Goal: Transaction & Acquisition: Purchase product/service

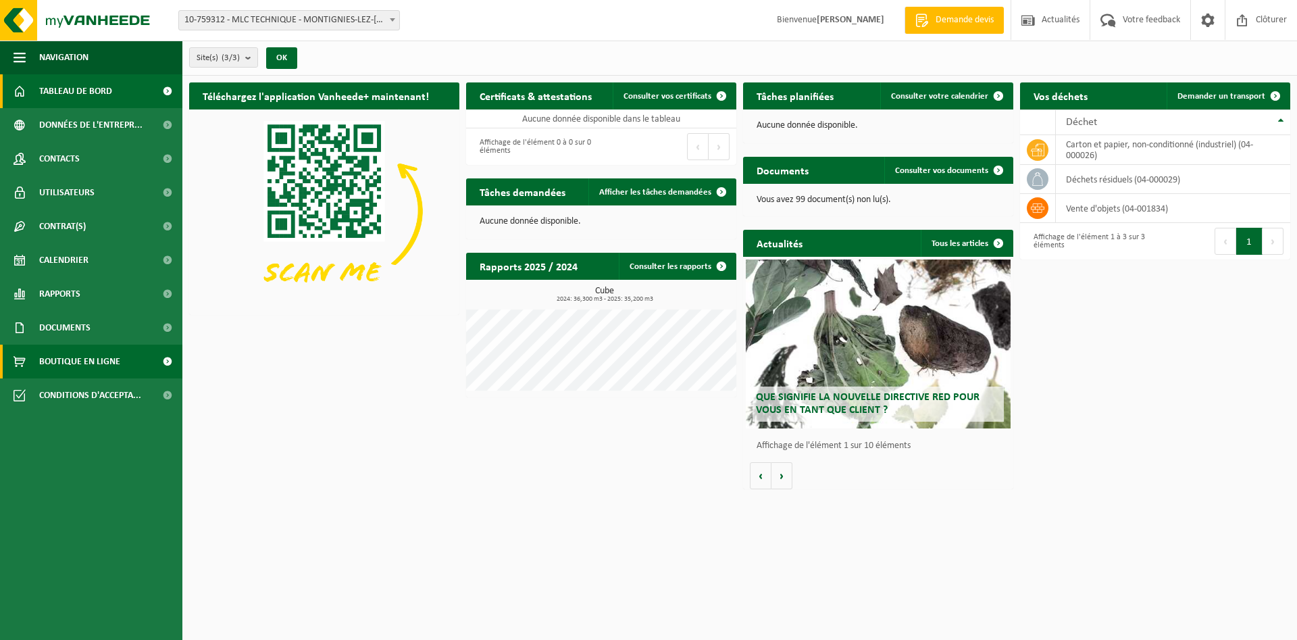
click at [85, 370] on span "Boutique en ligne" at bounding box center [79, 362] width 81 height 34
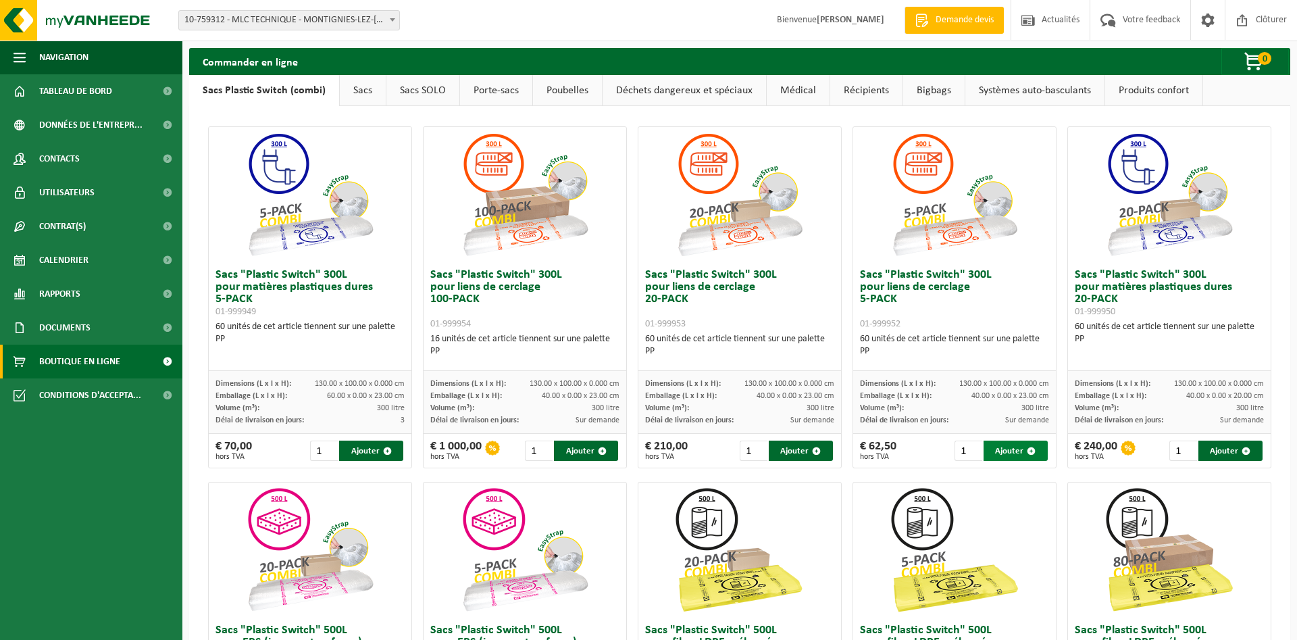
click at [1014, 451] on button "Ajouter" at bounding box center [1016, 451] width 64 height 20
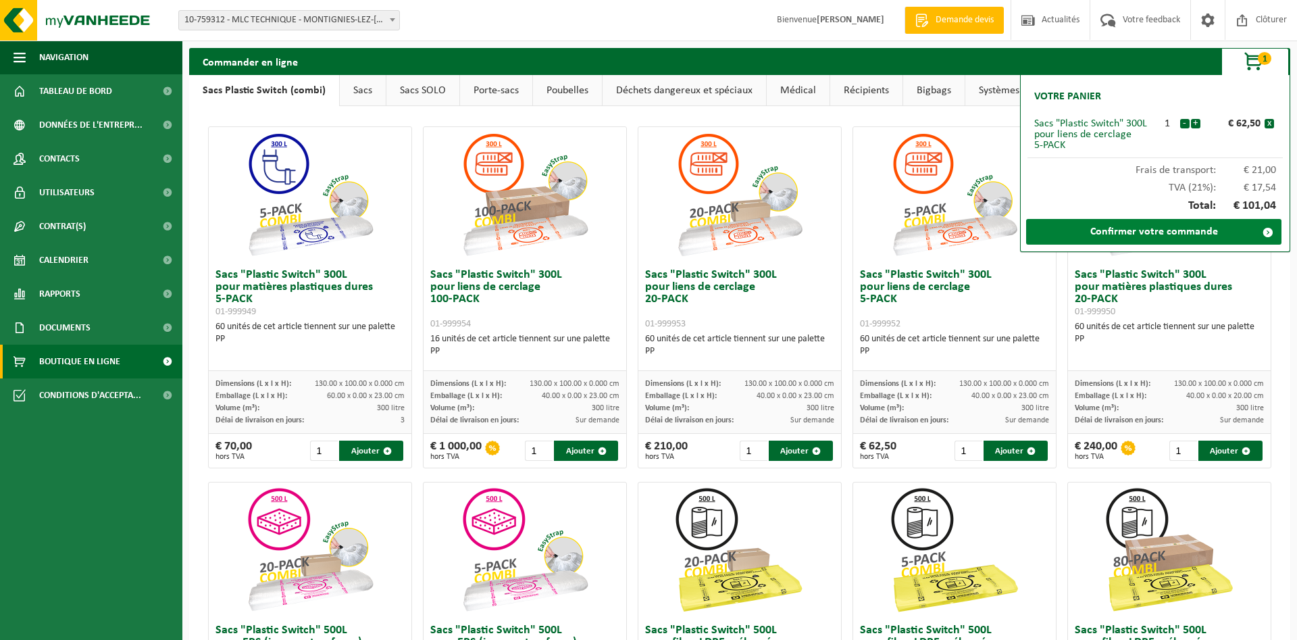
click at [1141, 227] on link "Confirmer votre commande" at bounding box center [1153, 232] width 255 height 26
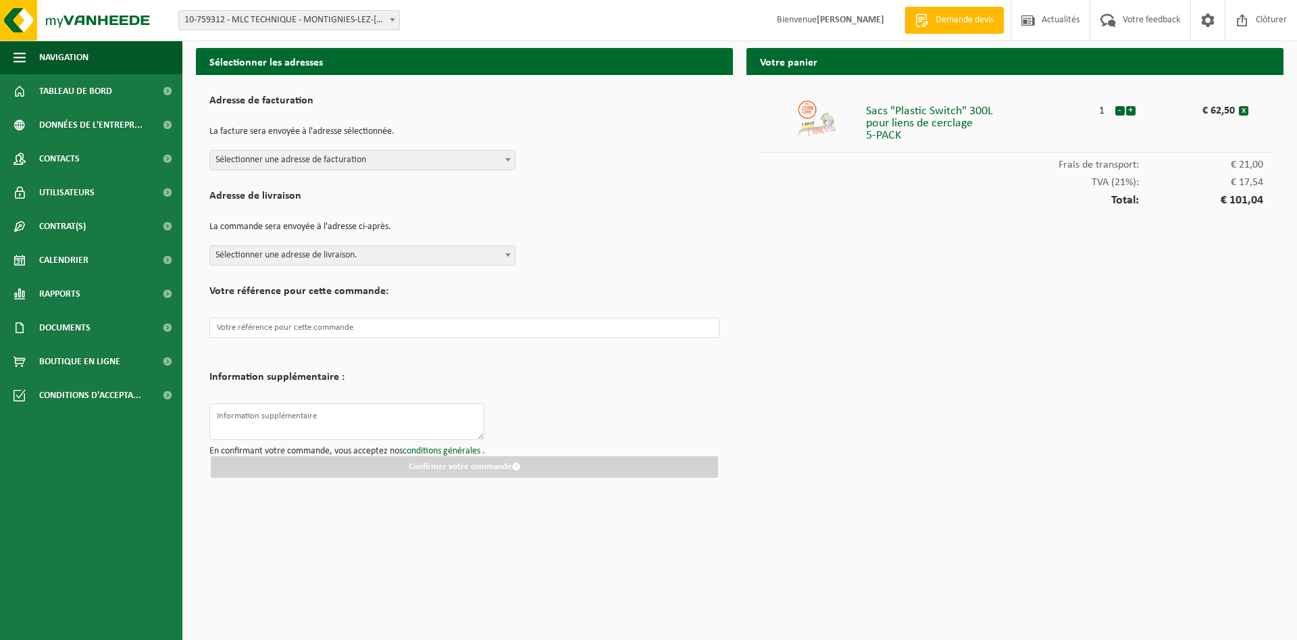
click at [501, 162] on span at bounding box center [508, 160] width 14 height 18
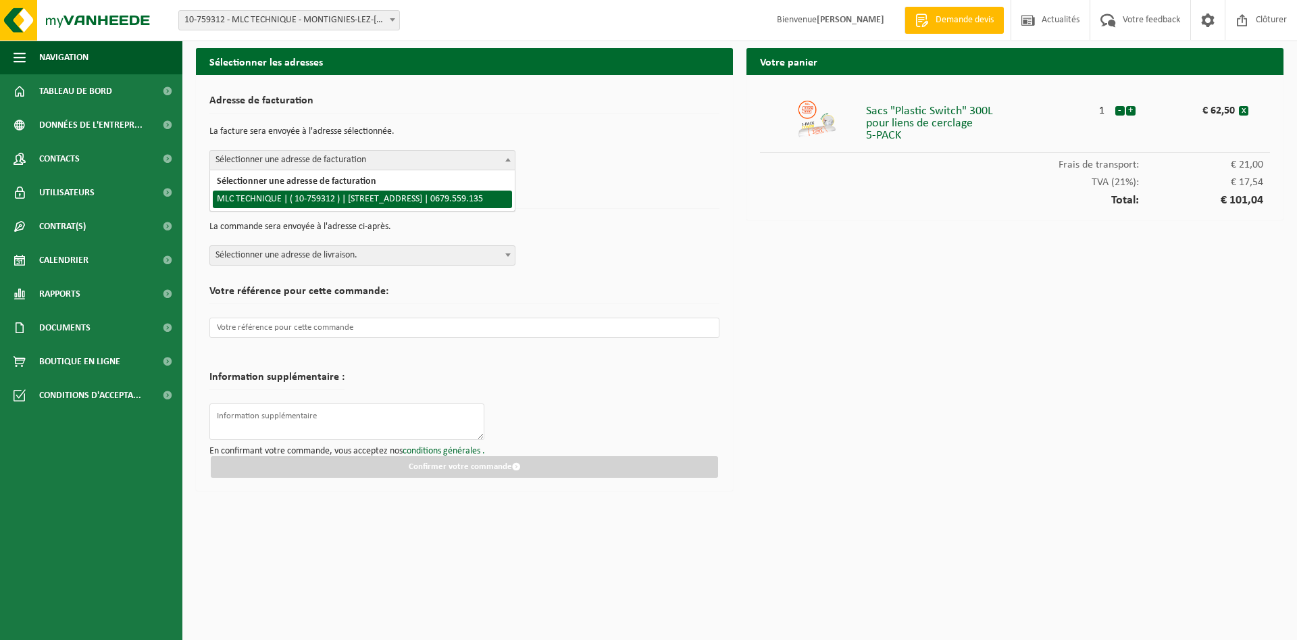
select select "25755"
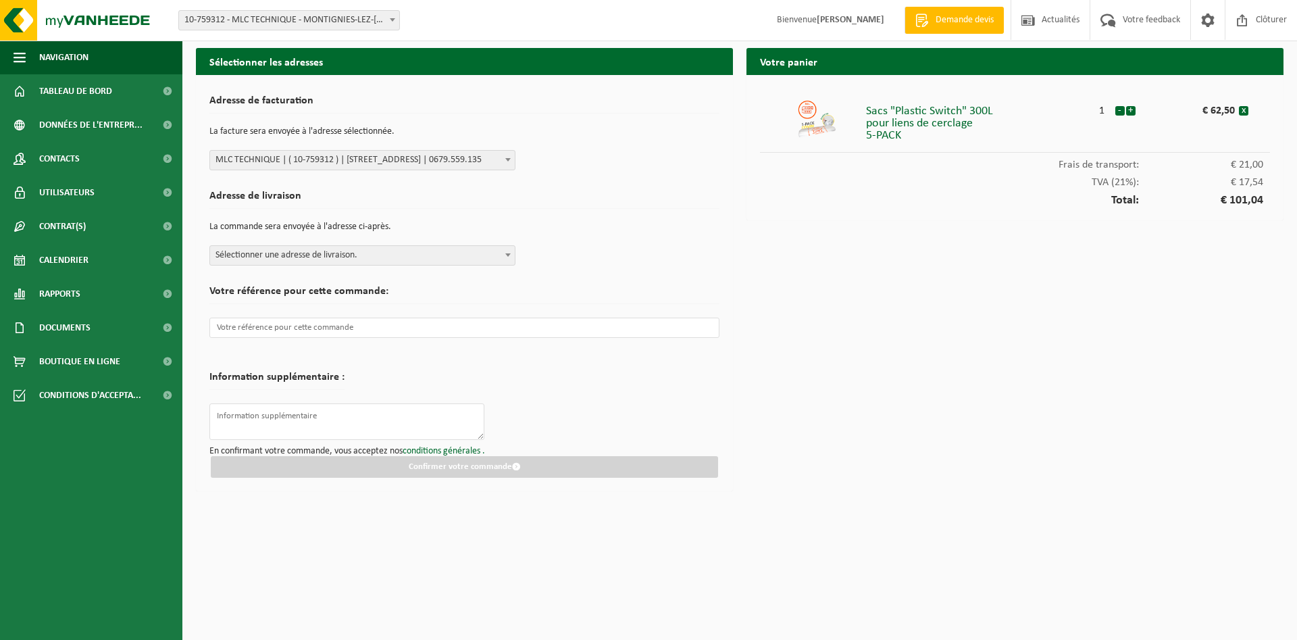
click at [499, 257] on span "Sélectionner une adresse de livraison." at bounding box center [362, 255] width 305 height 19
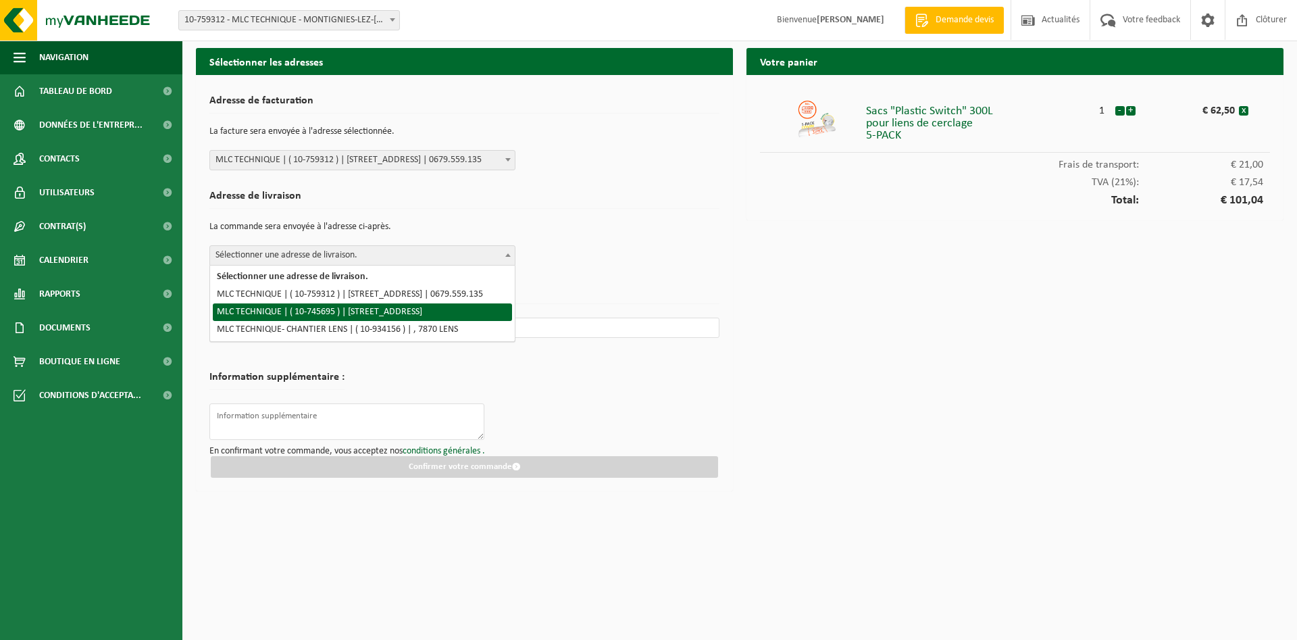
select select "25753"
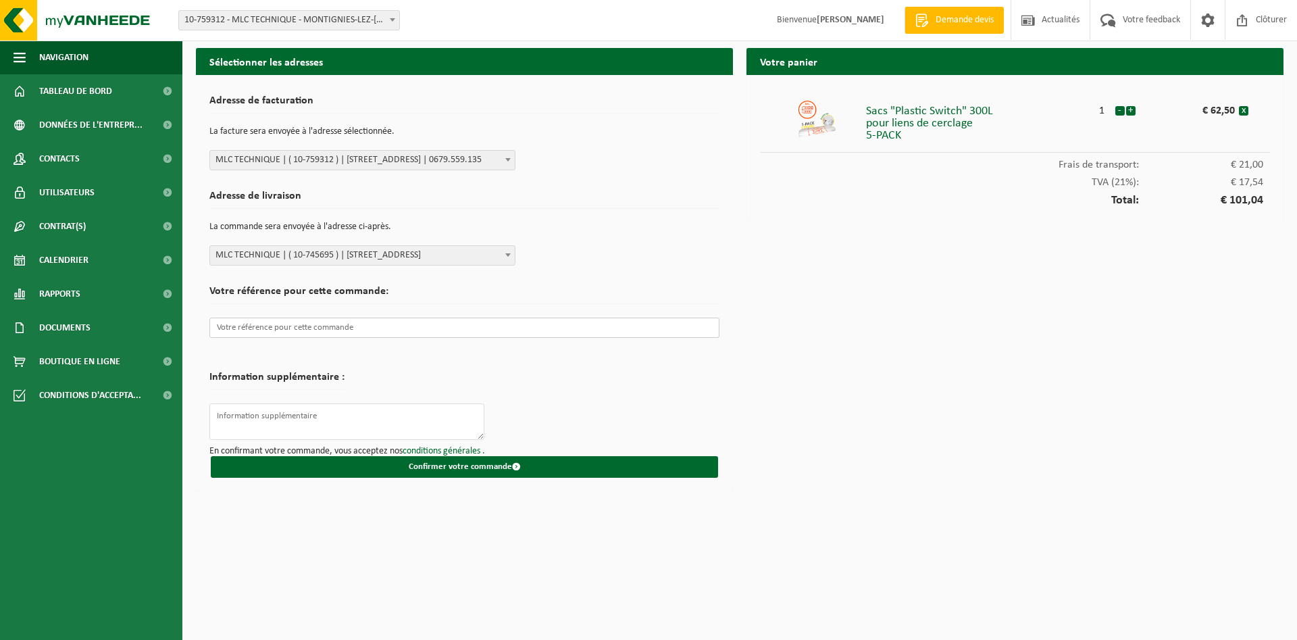
drag, startPoint x: 276, startPoint y: 330, endPoint x: 305, endPoint y: 343, distance: 31.5
click at [281, 330] on input "text" at bounding box center [464, 328] width 510 height 20
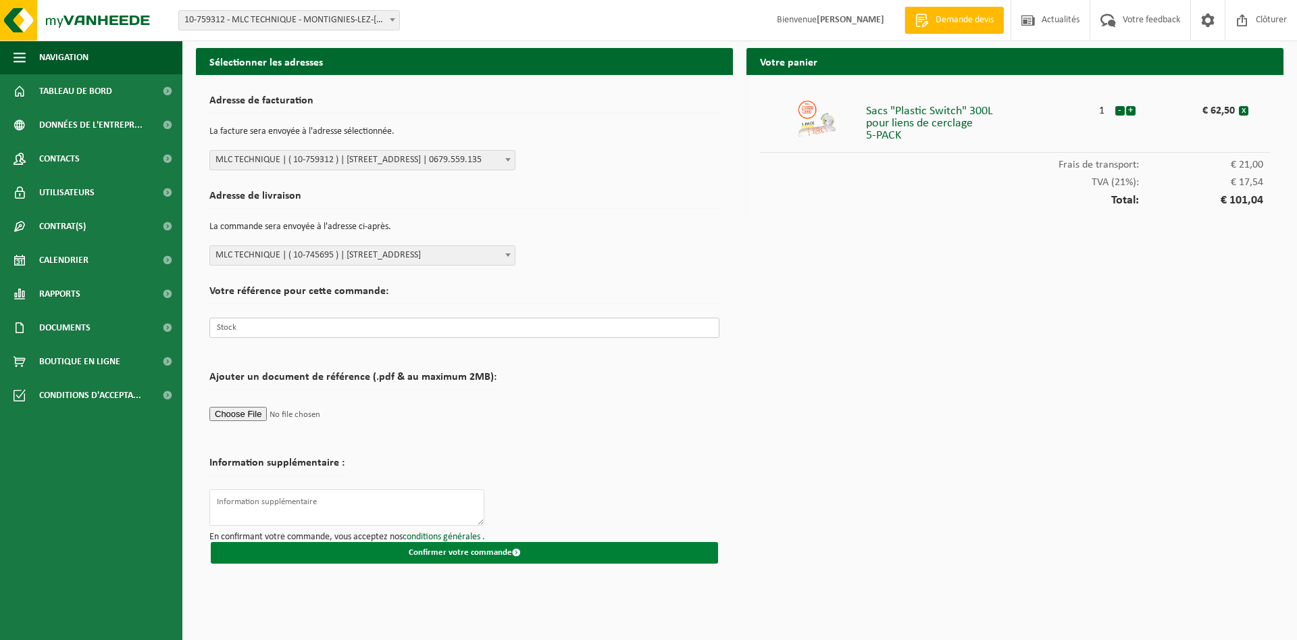
type input "Stock"
click at [495, 553] on button "Confirmer votre commande" at bounding box center [464, 553] width 507 height 22
